Goal: Find specific page/section

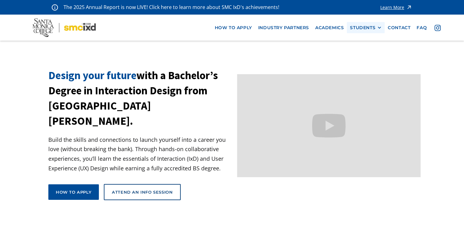
click at [364, 25] on div "STUDENTS" at bounding box center [362, 27] width 25 height 5
click at [374, 51] on link "Current Students" at bounding box center [378, 50] width 56 height 11
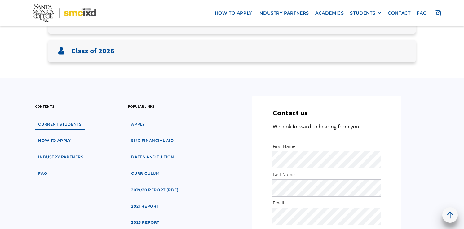
scroll to position [182, 0]
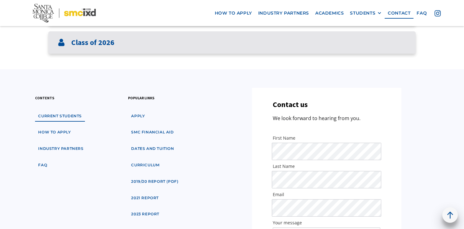
click at [310, 47] on div "Class of 2026" at bounding box center [232, 42] width 368 height 23
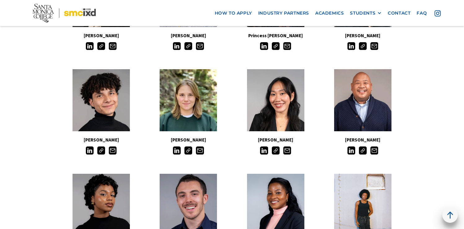
scroll to position [290, 0]
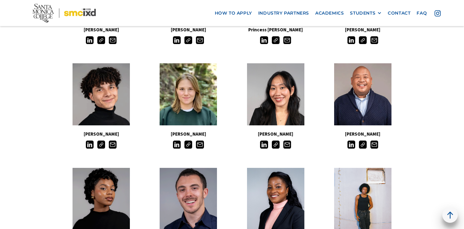
click at [361, 145] on img at bounding box center [363, 145] width 8 height 8
